Goal: Book appointment/travel/reservation

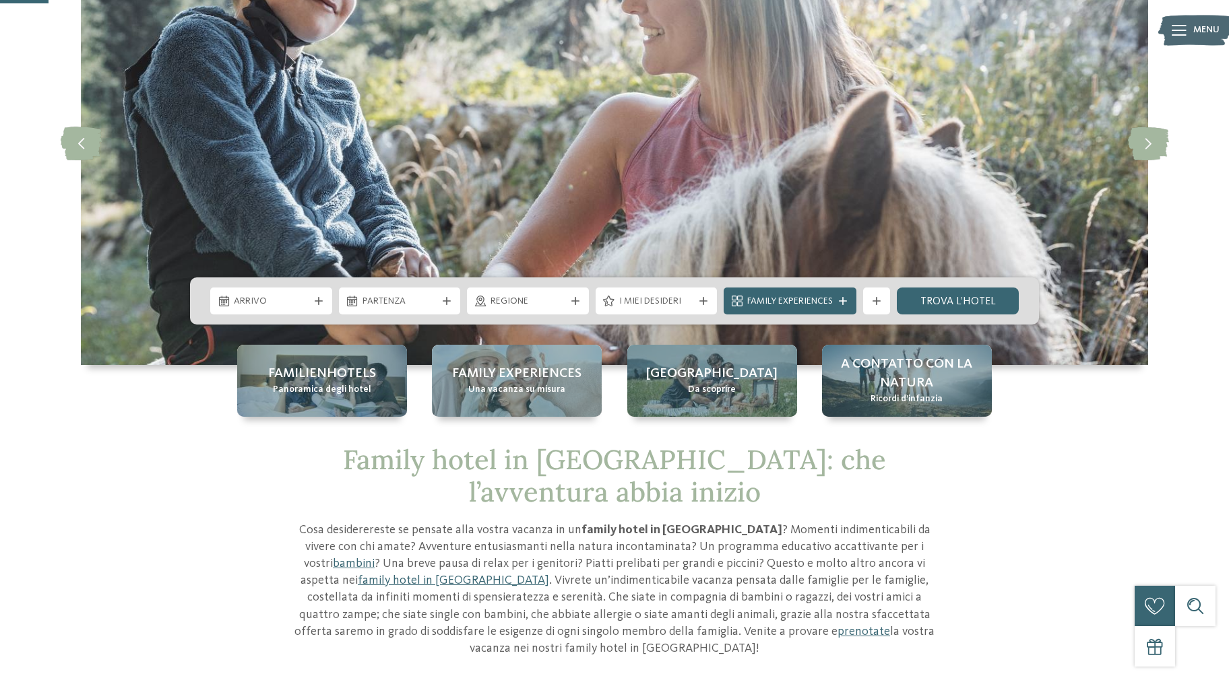
scroll to position [145, 0]
click at [289, 286] on div "Arrivo [GEOGRAPHIC_DATA]" at bounding box center [614, 301] width 849 height 47
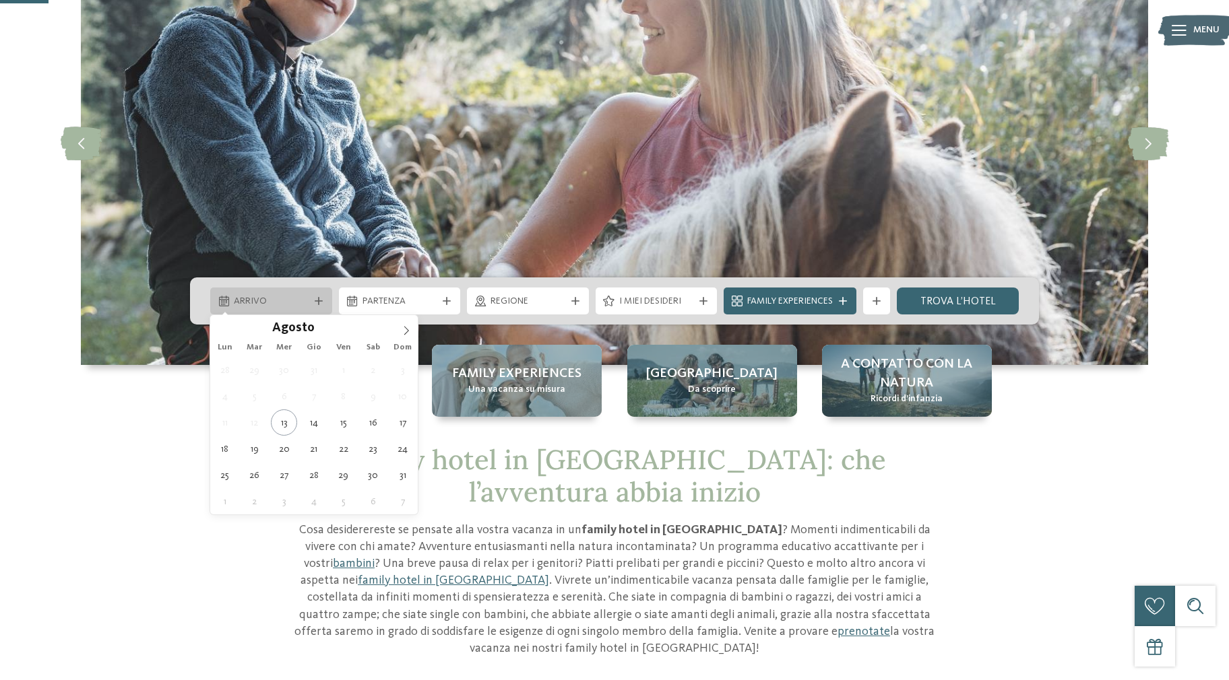
click at [281, 300] on span "Arrivo" at bounding box center [271, 301] width 75 height 13
type div "16.08.2025"
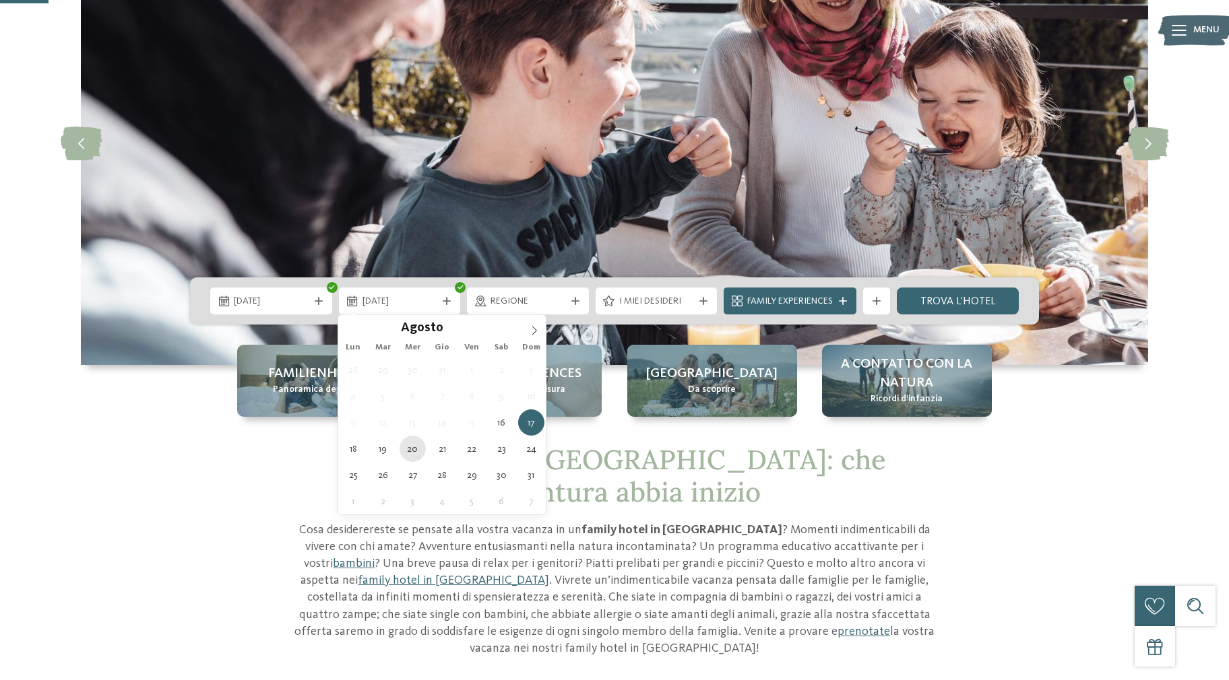
type div "20.08.2025"
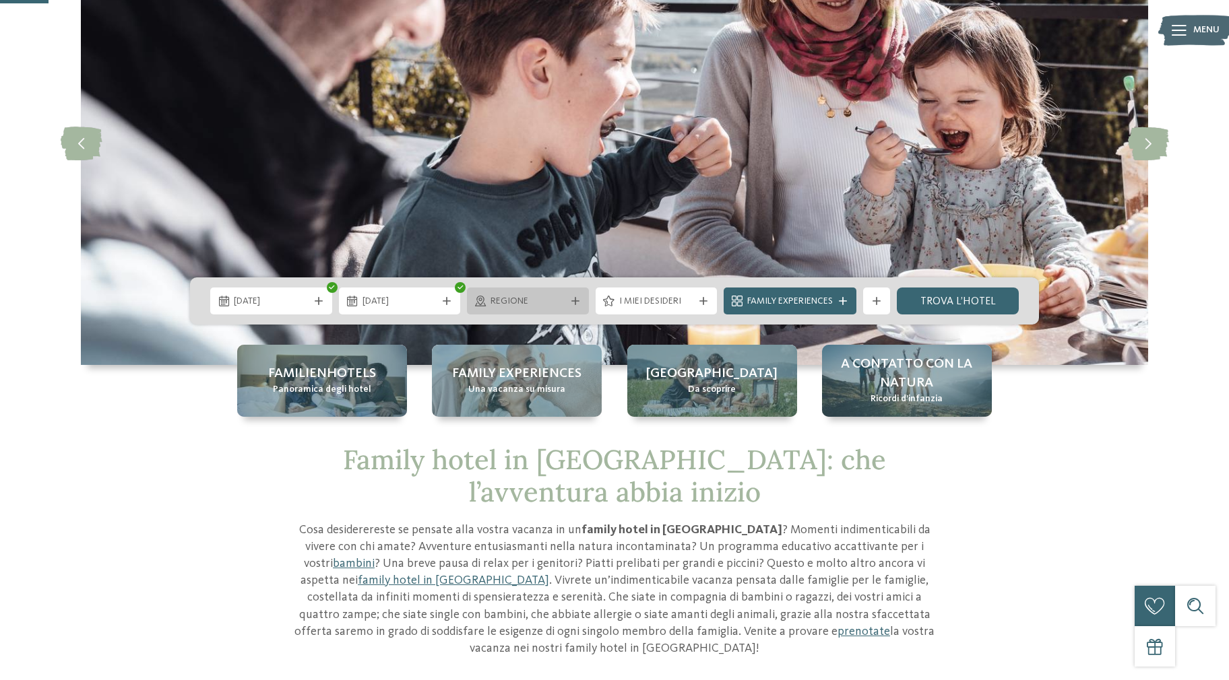
click at [545, 302] on span "Regione" at bounding box center [527, 301] width 75 height 13
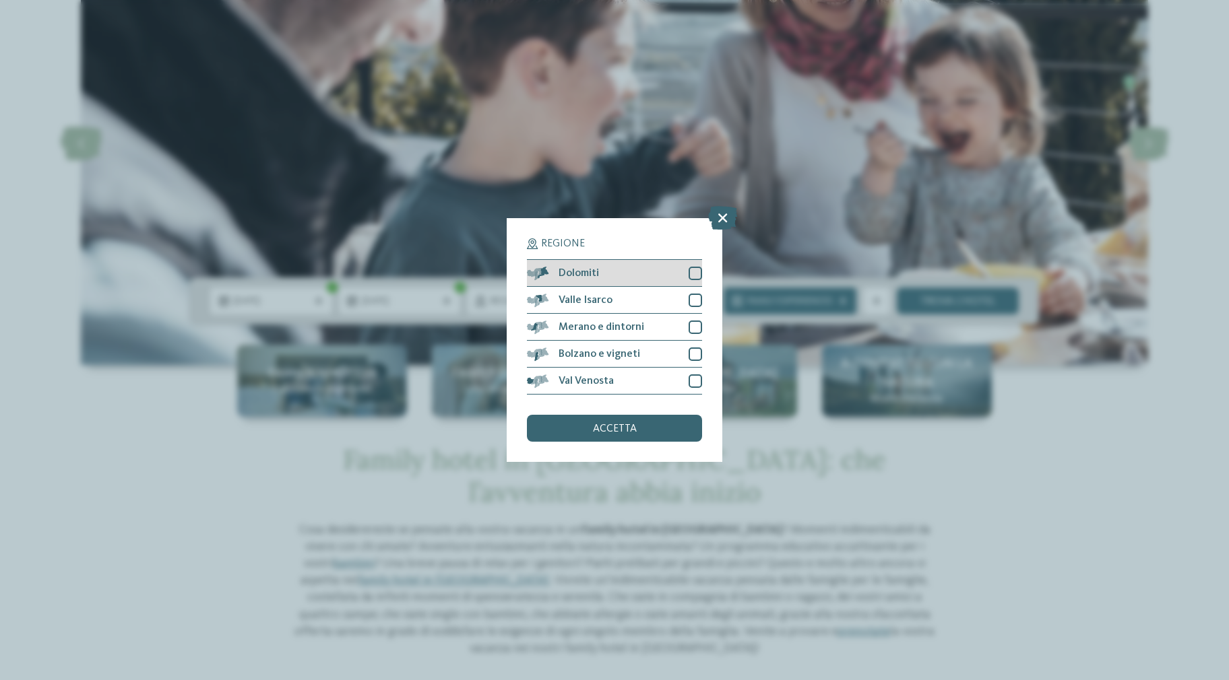
click at [696, 276] on div at bounding box center [694, 273] width 13 height 13
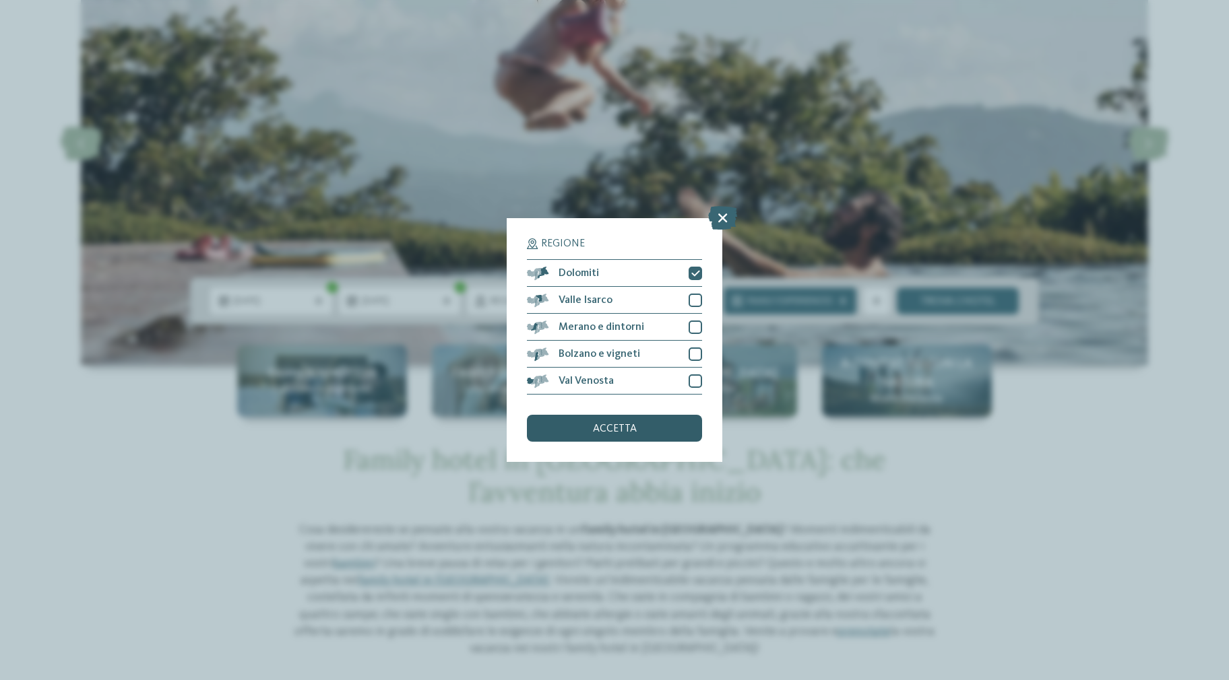
click at [637, 430] on div "accetta" at bounding box center [614, 428] width 175 height 27
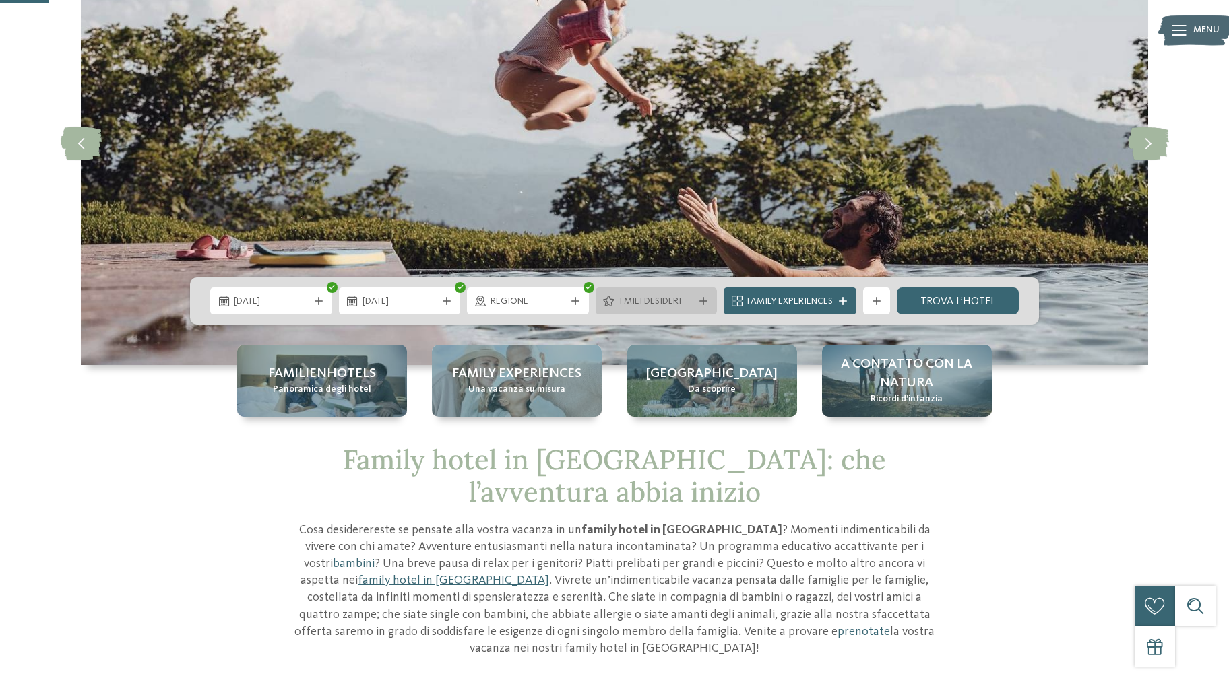
click at [672, 295] on span "I miei desideri" at bounding box center [656, 301] width 75 height 13
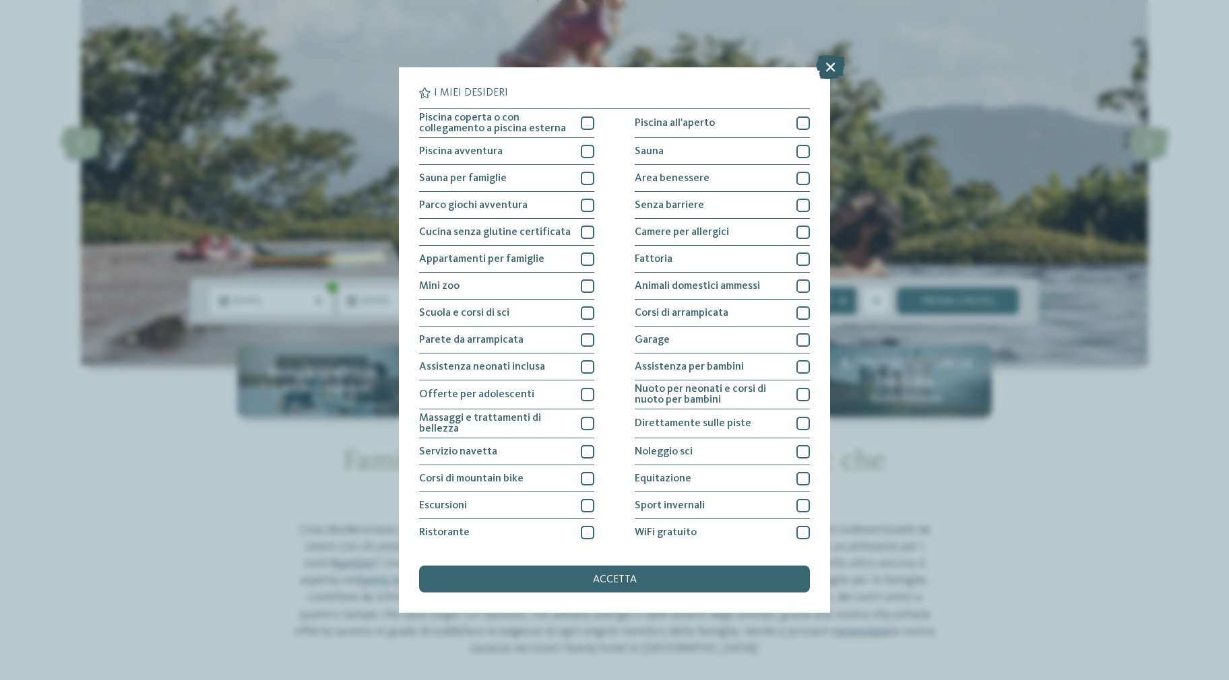
click at [827, 69] on icon at bounding box center [830, 67] width 29 height 24
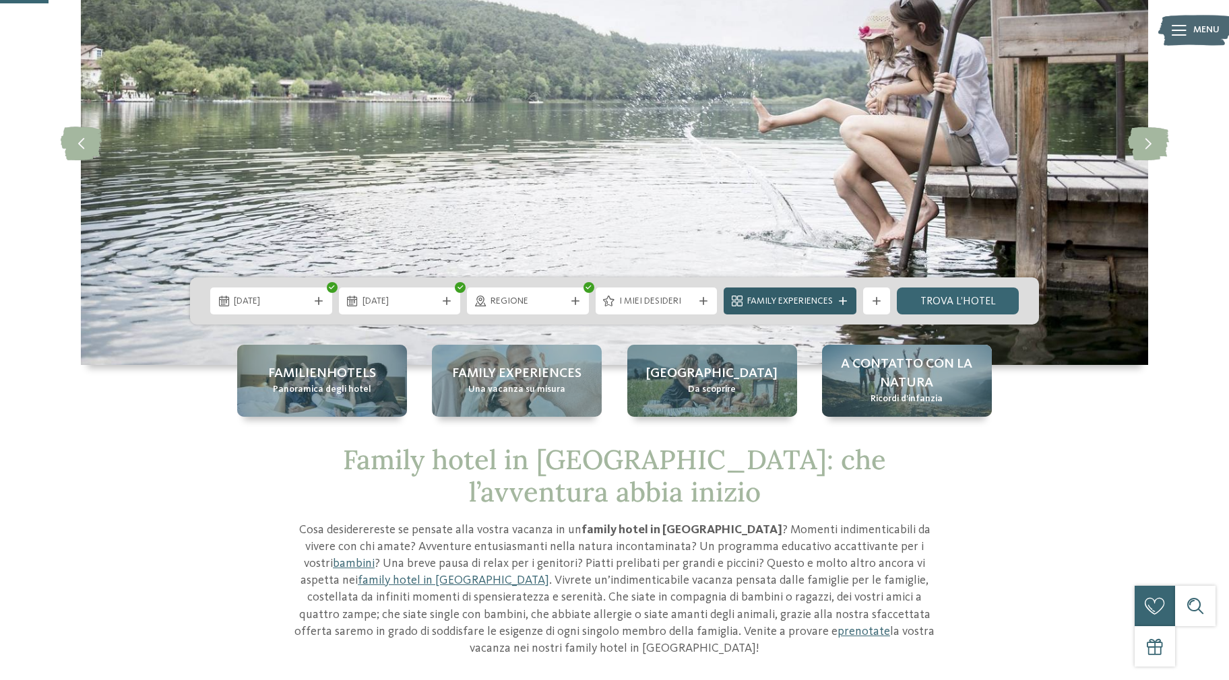
click at [835, 299] on div "Family Experiences" at bounding box center [790, 301] width 92 height 15
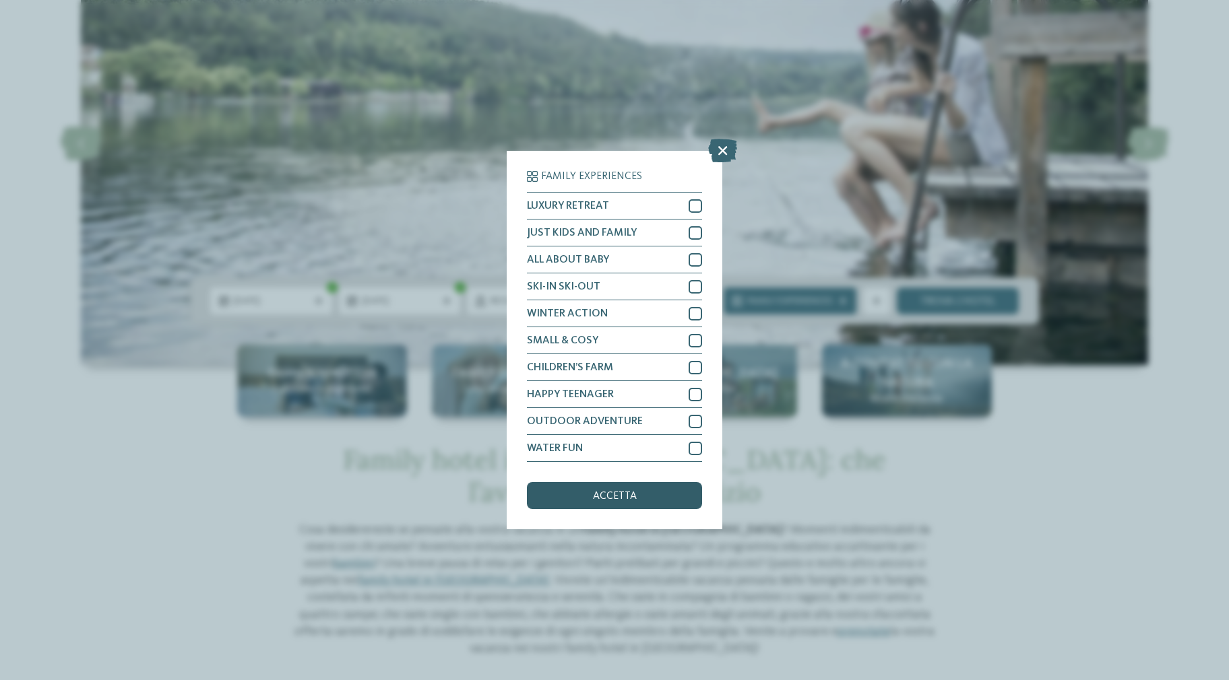
click at [676, 498] on div "accetta" at bounding box center [614, 495] width 175 height 27
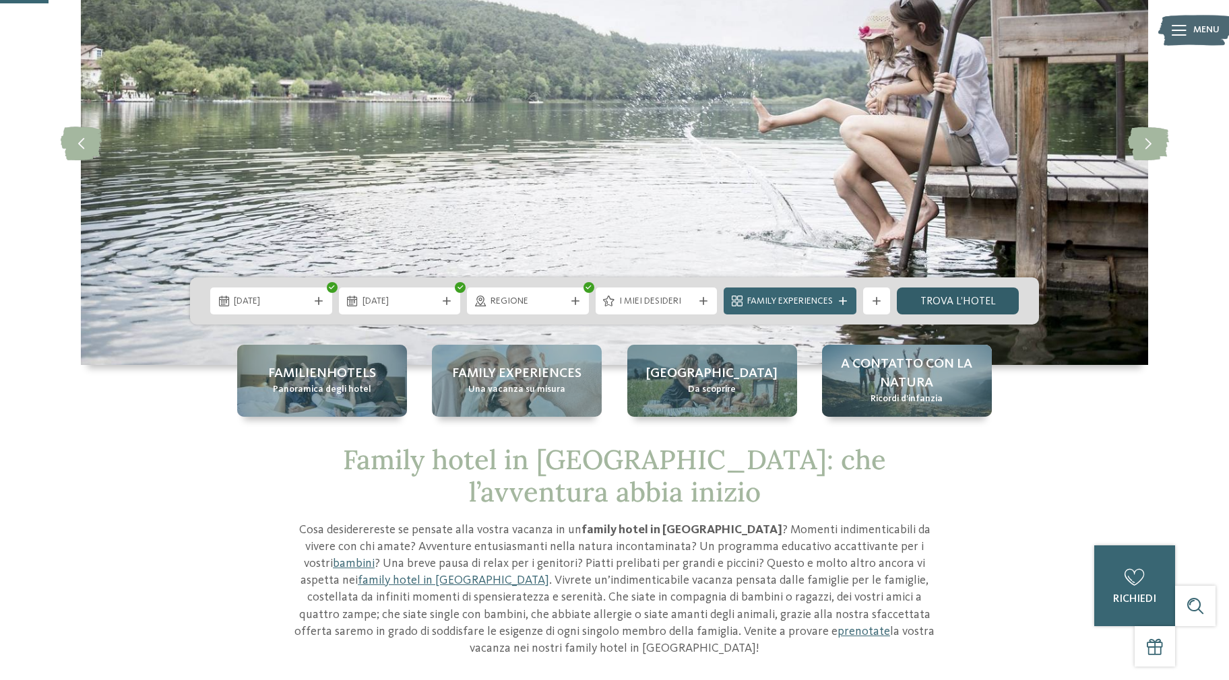
click at [937, 303] on link "trova l’hotel" at bounding box center [958, 301] width 122 height 27
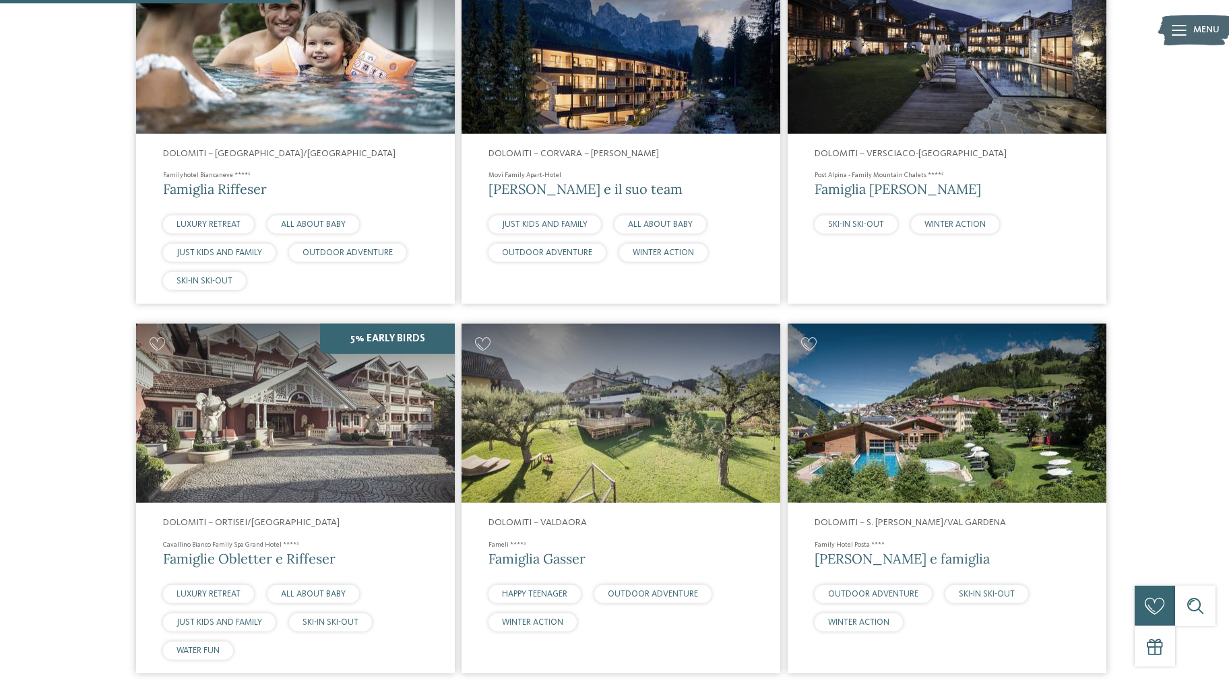
scroll to position [475, 0]
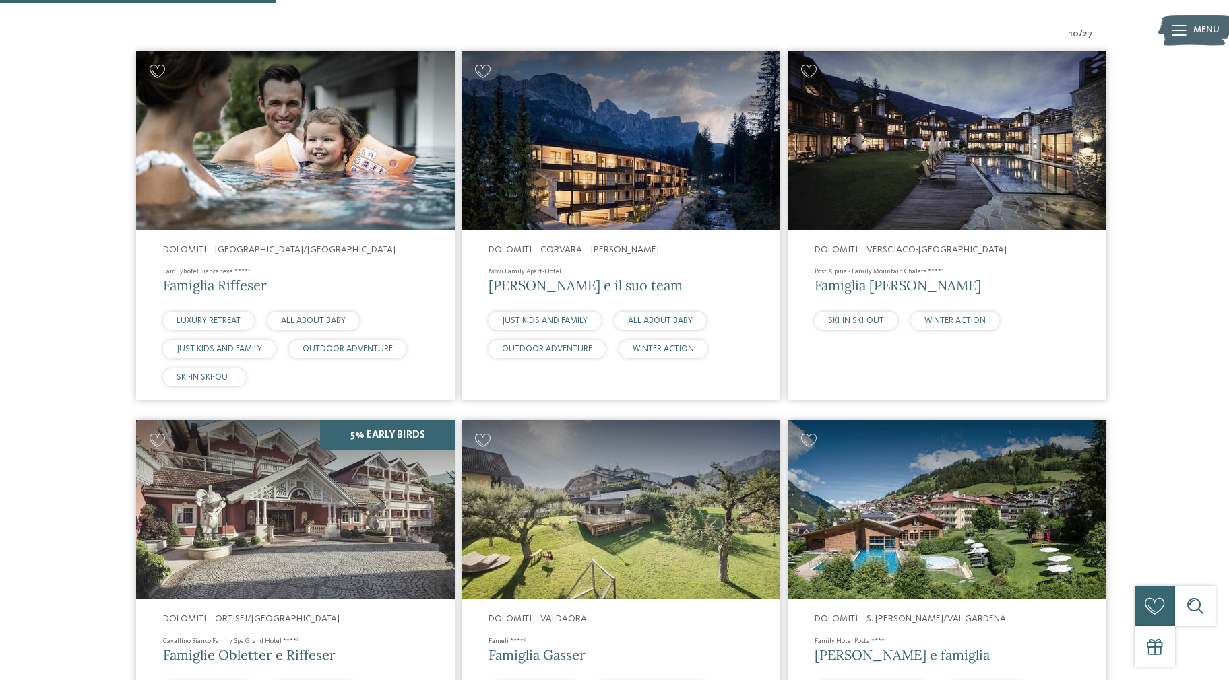
click at [212, 158] on img at bounding box center [295, 140] width 319 height 179
